Goal: Task Accomplishment & Management: Use online tool/utility

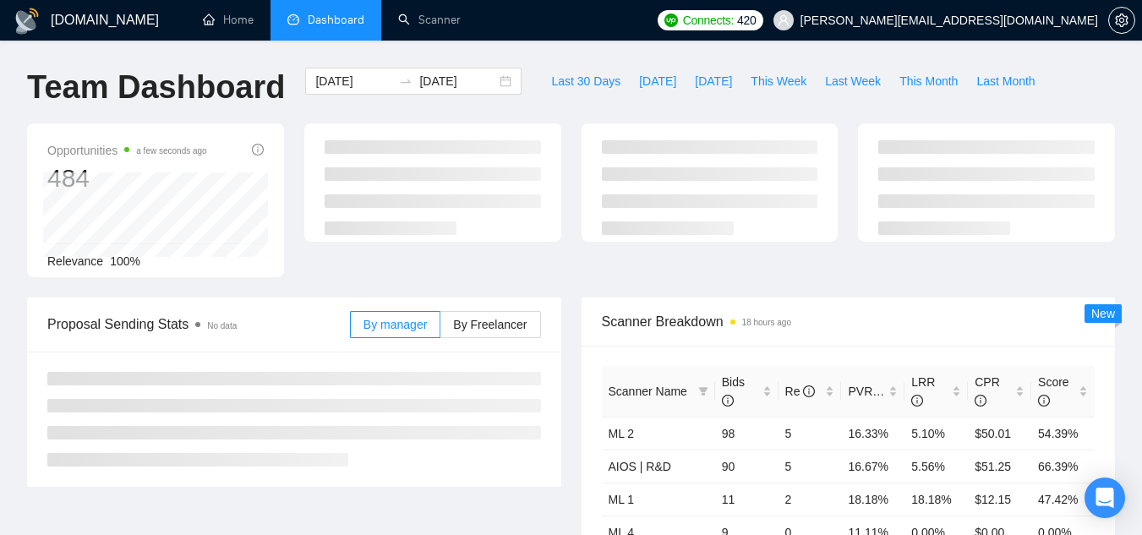
scroll to position [465, 0]
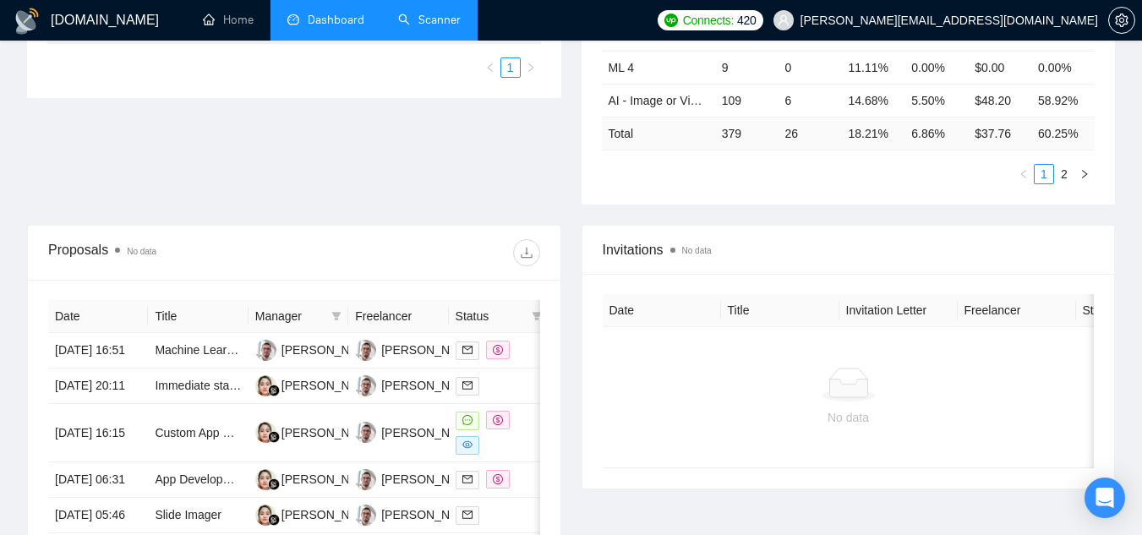
click at [419, 27] on link "Scanner" at bounding box center [429, 20] width 63 height 14
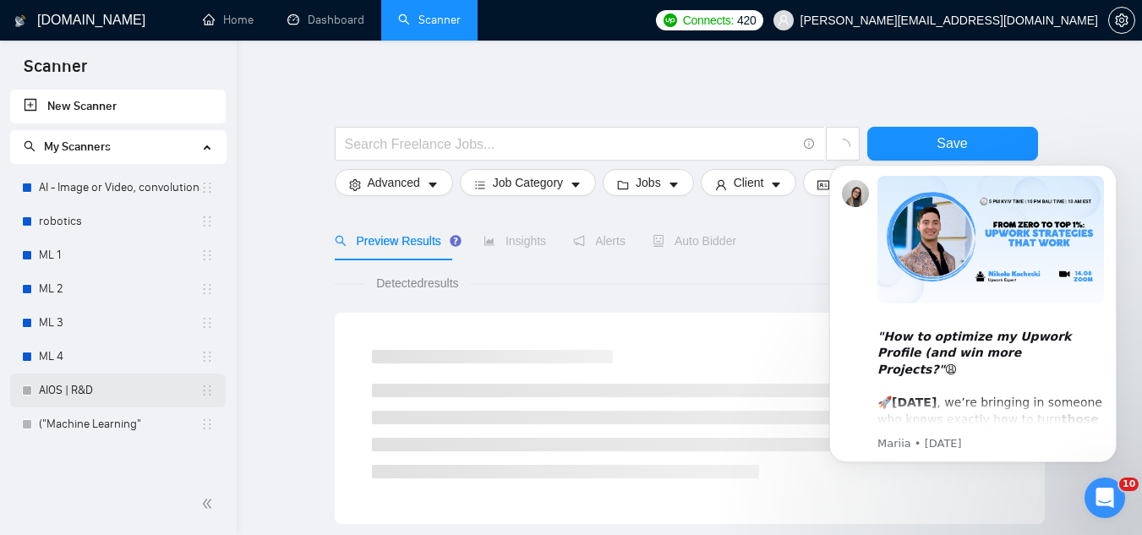
click at [109, 385] on link "AIOS | R&D" at bounding box center [119, 391] width 161 height 34
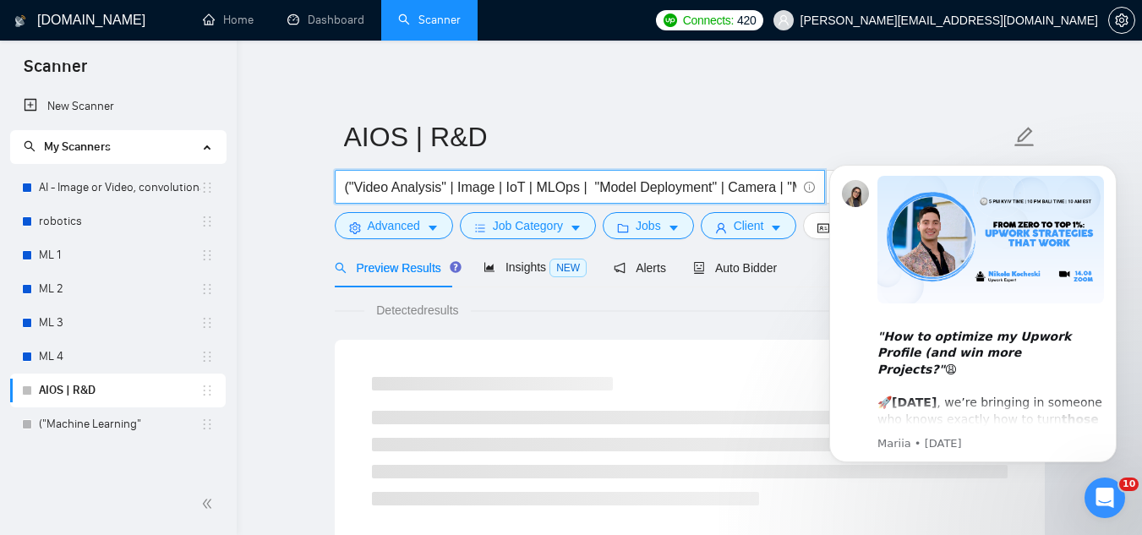
click at [746, 185] on input "("Video Analysis" | Image | IoT | MLOps | "Model Deployment" | Camera | "Machin…" at bounding box center [570, 187] width 451 height 21
